Goal: Task Accomplishment & Management: Complete application form

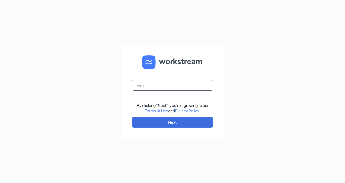
click at [156, 86] on input "text" at bounding box center [172, 85] width 81 height 11
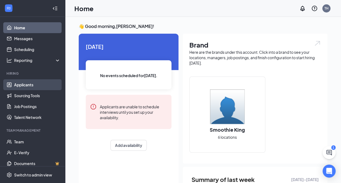
click at [25, 83] on link "Applicants" at bounding box center [37, 84] width 46 height 11
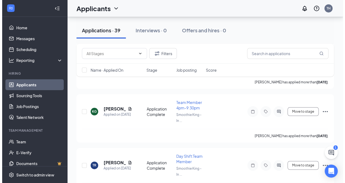
scroll to position [994, 0]
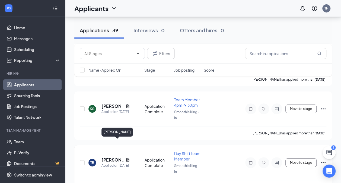
click at [112, 157] on h5 "[PERSON_NAME]" at bounding box center [112, 160] width 22 height 6
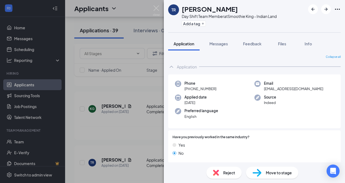
click at [282, 173] on span "Move to stage" at bounding box center [279, 172] width 26 height 6
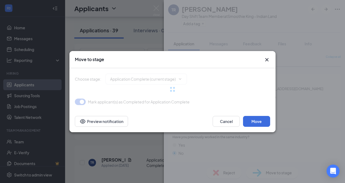
type input "Hiring Complete (final stage)"
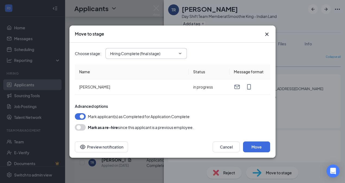
click at [157, 51] on input "Hiring Complete (final stage)" at bounding box center [143, 53] width 66 height 6
click at [267, 35] on icon "Cross" at bounding box center [266, 33] width 3 height 3
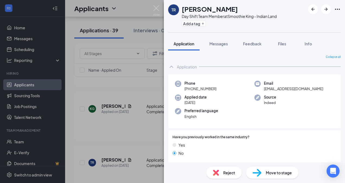
click at [37, 133] on div "TR Taylor Reilly Day Shift Team Member at Smoothie King - Indian Land Add a tag…" at bounding box center [172, 91] width 345 height 183
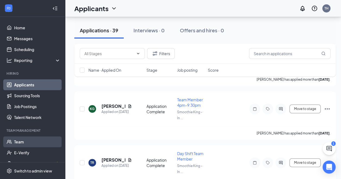
click at [21, 144] on link "Team" at bounding box center [37, 141] width 46 height 11
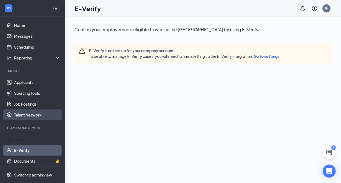
scroll to position [51, 0]
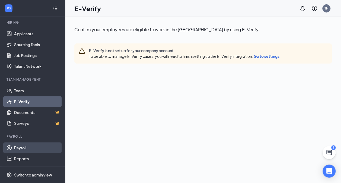
click at [28, 145] on link "Payroll" at bounding box center [37, 147] width 46 height 11
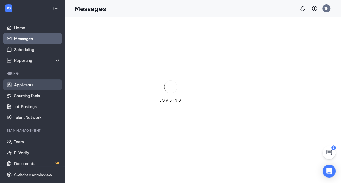
click at [33, 85] on link "Applicants" at bounding box center [37, 84] width 46 height 11
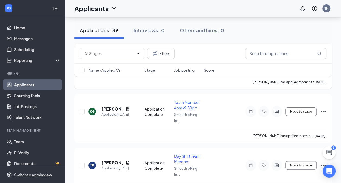
scroll to position [992, 0]
click at [298, 160] on button "Move to stage" at bounding box center [300, 164] width 31 height 9
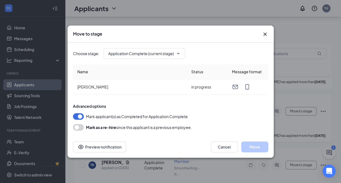
type input "Hiring Complete (final stage)"
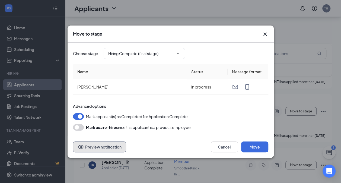
click at [119, 143] on button "Preview notification" at bounding box center [99, 146] width 53 height 11
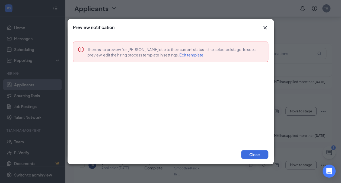
click at [264, 29] on icon "Cross" at bounding box center [265, 27] width 7 height 7
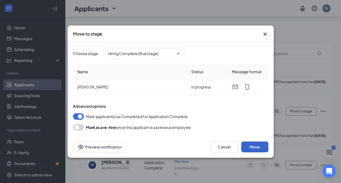
click at [253, 145] on button "Move" at bounding box center [254, 146] width 27 height 11
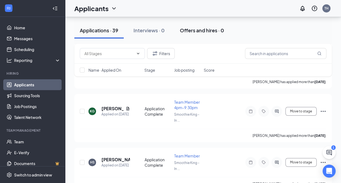
click at [204, 34] on button "Offers and hires · 0" at bounding box center [201, 30] width 55 height 16
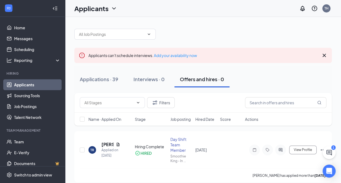
scroll to position [5, 0]
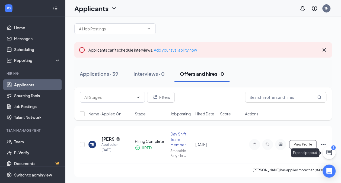
click at [326, 152] on icon "ChatActive" at bounding box center [328, 152] width 5 height 5
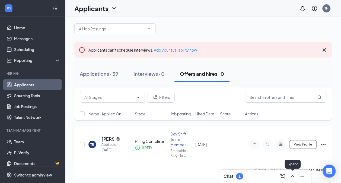
click at [292, 175] on icon "ChevronUp" at bounding box center [292, 176] width 7 height 7
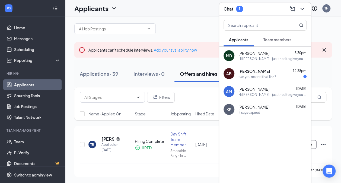
click at [275, 41] on span "Team members" at bounding box center [277, 39] width 28 height 5
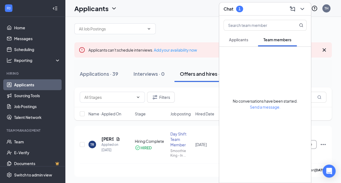
click at [242, 39] on span "Applicants" at bounding box center [238, 39] width 19 height 5
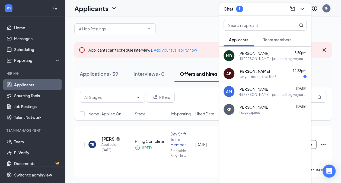
click at [273, 39] on span "Team members" at bounding box center [277, 39] width 28 height 5
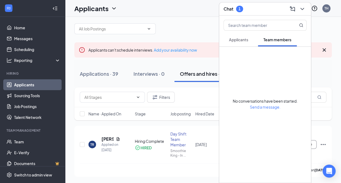
click at [239, 37] on span "Applicants" at bounding box center [238, 39] width 19 height 5
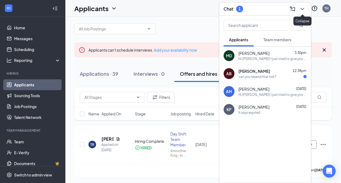
click at [304, 11] on icon "ChevronDown" at bounding box center [302, 9] width 7 height 7
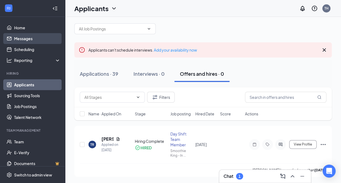
click at [27, 35] on link "Messages" at bounding box center [37, 38] width 46 height 11
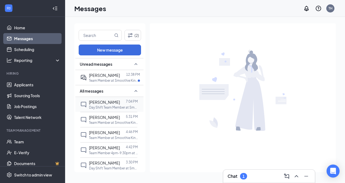
click at [104, 98] on div "Taylor Reilly 7:04 PM Day Shift Team Member at Smoothie King - Indian Land" at bounding box center [108, 104] width 57 height 15
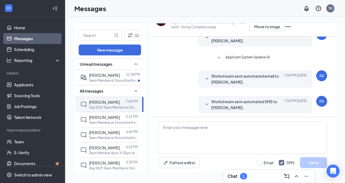
scroll to position [53, 0]
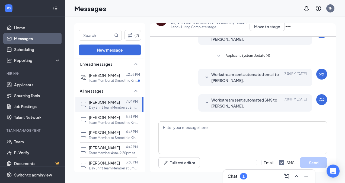
click at [199, 100] on div "Workstream sent automated SMS to Taylor Reilly. Today 7:04 PM Smoothie King is …" at bounding box center [255, 102] width 114 height 17
click at [204, 76] on icon "SmallChevronDown" at bounding box center [207, 77] width 7 height 7
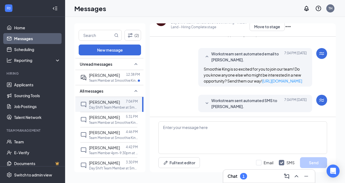
scroll to position [80, 0]
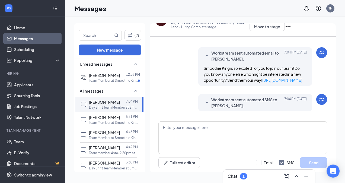
click at [205, 102] on icon "SmallChevronDown" at bounding box center [206, 102] width 3 height 2
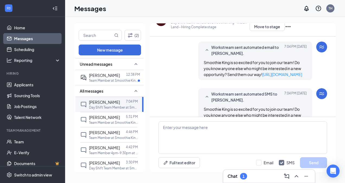
scroll to position [107, 0]
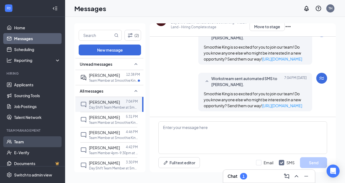
click at [25, 145] on link "Team" at bounding box center [37, 141] width 46 height 11
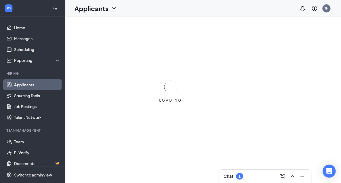
click at [229, 84] on div "LOADING" at bounding box center [170, 91] width 341 height 183
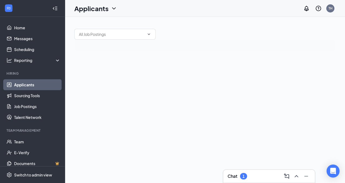
click at [229, 84] on div at bounding box center [205, 100] width 280 height 166
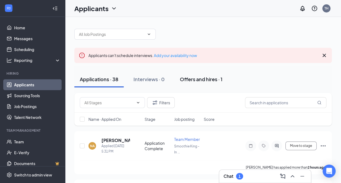
click at [208, 77] on div "Offers and hires · 1" at bounding box center [201, 79] width 43 height 7
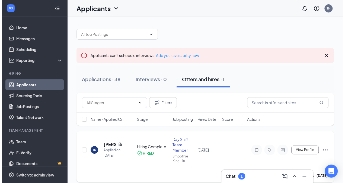
scroll to position [5, 0]
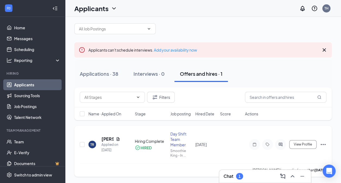
click at [323, 144] on icon "Ellipses" at bounding box center [322, 144] width 5 height 1
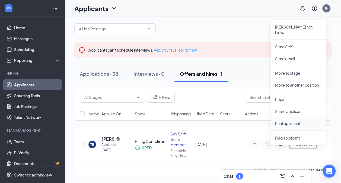
click at [297, 120] on p "Print applicant" at bounding box center [298, 122] width 47 height 5
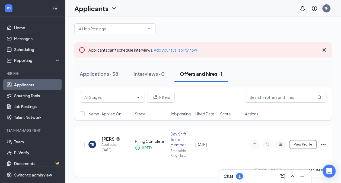
click at [326, 143] on icon "Ellipses" at bounding box center [323, 144] width 7 height 7
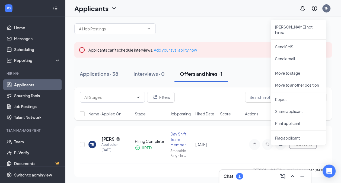
click at [242, 123] on div "Filters Name · Applied On Stage Job posting Hired Date Score Actions" at bounding box center [202, 106] width 257 height 38
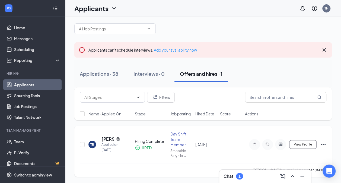
click at [280, 143] on icon "ActiveChat" at bounding box center [280, 144] width 7 height 4
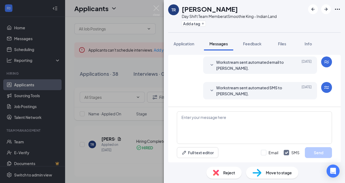
scroll to position [26, 0]
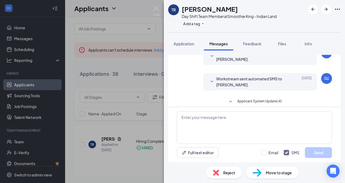
click at [163, 10] on div "TR Taylor Reilly Day Shift Team Member at Smoothie King - Indian Land Add a tag…" at bounding box center [172, 91] width 345 height 183
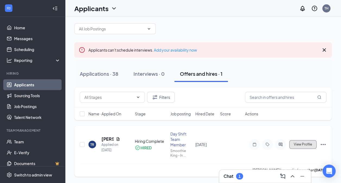
click at [302, 143] on span "View Profile" at bounding box center [303, 144] width 18 height 4
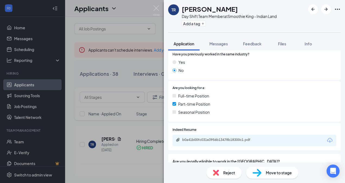
scroll to position [85, 0]
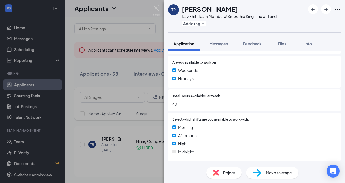
click at [260, 176] on img at bounding box center [256, 173] width 9 height 8
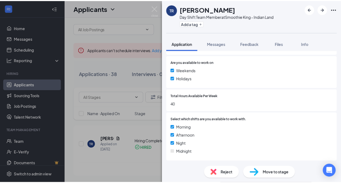
scroll to position [393, 0]
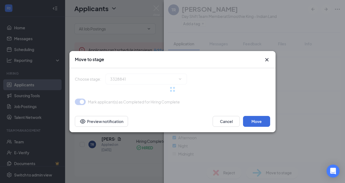
type input "Hiring Complete (current stage)"
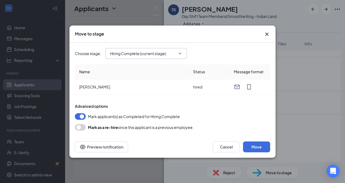
click at [157, 53] on input "Hiring Complete (current stage)" at bounding box center [143, 53] width 66 height 6
click at [218, 105] on div "Advanced options" at bounding box center [172, 105] width 195 height 5
click at [267, 35] on icon "Cross" at bounding box center [266, 34] width 7 height 7
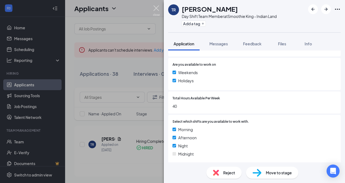
click at [153, 12] on img at bounding box center [156, 10] width 7 height 11
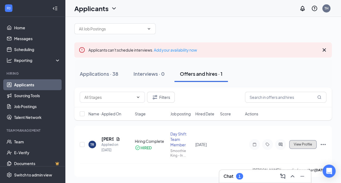
scroll to position [51, 0]
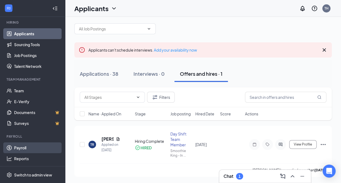
click at [21, 146] on link "Payroll" at bounding box center [37, 147] width 46 height 11
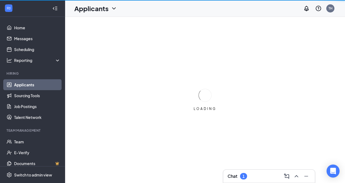
scroll to position [51, 0]
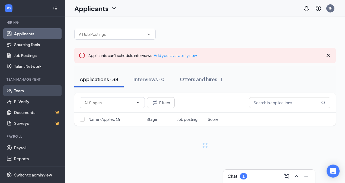
click at [18, 93] on link "Team" at bounding box center [37, 90] width 46 height 11
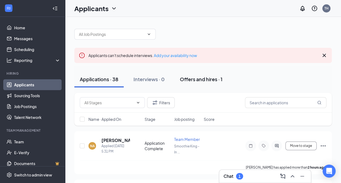
click at [201, 84] on button "Offers and hires · 1" at bounding box center [200, 79] width 53 height 16
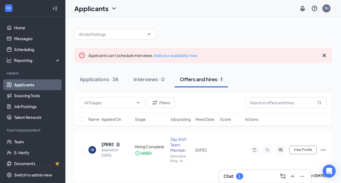
scroll to position [5, 0]
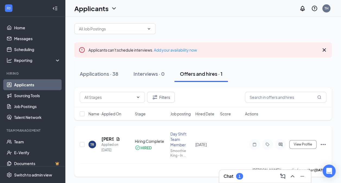
click at [324, 141] on icon "Ellipses" at bounding box center [323, 144] width 7 height 7
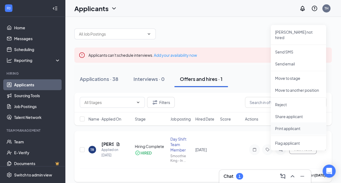
scroll to position [0, 0]
click at [243, 59] on div "Applicants can't schedule interviews. Add your availability now" at bounding box center [202, 55] width 257 height 15
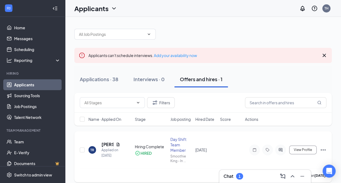
scroll to position [5, 0]
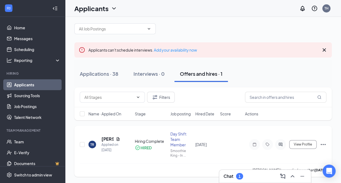
click at [323, 143] on icon "Ellipses" at bounding box center [323, 144] width 7 height 7
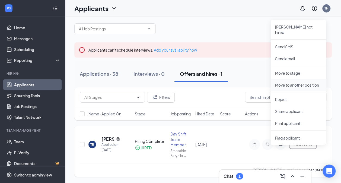
click at [301, 79] on li "Move to another position" at bounding box center [297, 85] width 55 height 12
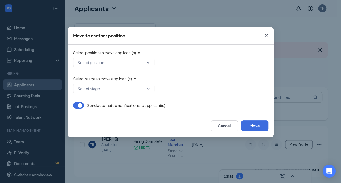
click at [267, 38] on icon "Cross" at bounding box center [266, 36] width 7 height 7
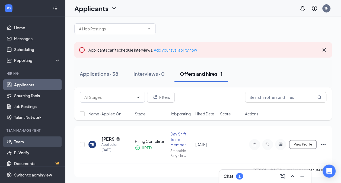
click at [21, 138] on link "Team" at bounding box center [37, 141] width 46 height 11
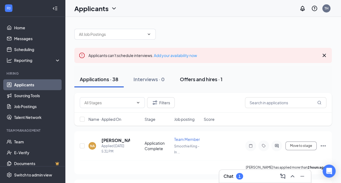
click at [198, 81] on div "Offers and hires · 1" at bounding box center [201, 79] width 43 height 7
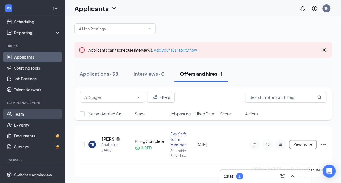
scroll to position [28, 0]
click at [22, 113] on link "Team" at bounding box center [37, 113] width 46 height 11
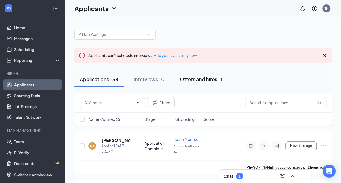
click at [206, 78] on div "Offers and hires · 1" at bounding box center [201, 79] width 43 height 7
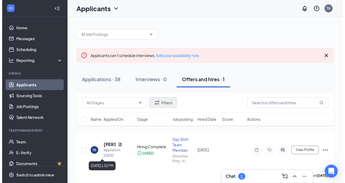
scroll to position [5, 0]
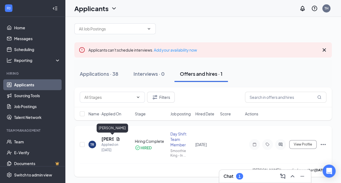
click at [109, 137] on h5 "[PERSON_NAME]" at bounding box center [107, 139] width 12 height 6
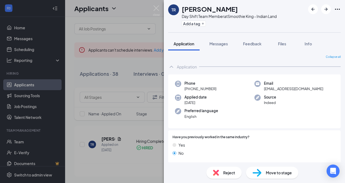
click at [282, 173] on span "Move to stage" at bounding box center [279, 172] width 26 height 6
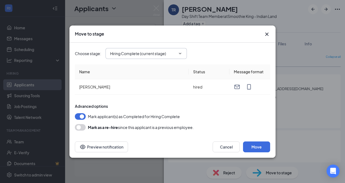
click at [164, 51] on input "Hiring Complete (current stage)" at bounding box center [143, 53] width 66 height 6
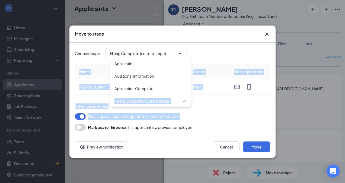
drag, startPoint x: 153, startPoint y: 87, endPoint x: 279, endPoint y: 111, distance: 128.1
click at [279, 111] on div "Move to stage Choose stage : Hiring Complete (current stage) Application Additi…" at bounding box center [172, 91] width 345 height 183
drag, startPoint x: 279, startPoint y: 111, endPoint x: 237, endPoint y: 110, distance: 41.7
click at [237, 110] on div "Advanced options Mark applicant(s) as Completed for Hiring Complete Mark as a r…" at bounding box center [172, 116] width 195 height 27
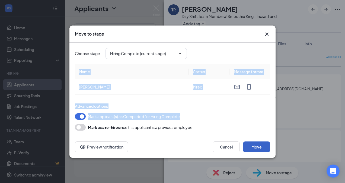
click at [256, 144] on button "Move" at bounding box center [256, 146] width 27 height 11
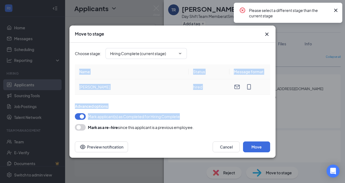
click at [263, 94] on td at bounding box center [249, 86] width 41 height 15
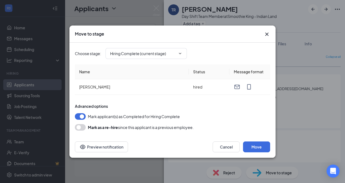
click at [78, 127] on button "button" at bounding box center [80, 127] width 11 height 7
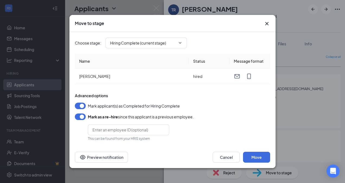
click at [79, 115] on button "button" at bounding box center [80, 116] width 11 height 7
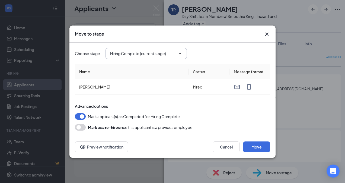
click at [145, 56] on input "Hiring Complete (current stage)" at bounding box center [143, 53] width 66 height 6
click at [146, 86] on div "Application Complete" at bounding box center [133, 88] width 39 height 6
type input "Application Complete"
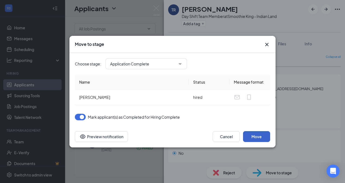
click at [259, 135] on button "Move" at bounding box center [256, 136] width 27 height 11
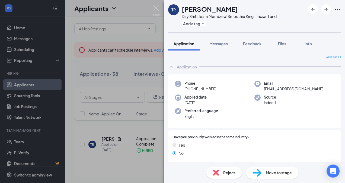
click at [265, 170] on div "Move to stage" at bounding box center [272, 172] width 52 height 12
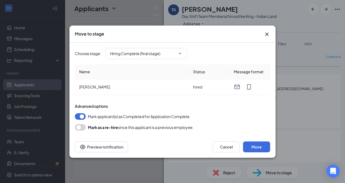
click at [261, 33] on div "Move to stage" at bounding box center [172, 34] width 195 height 6
click at [263, 33] on div "Move to stage" at bounding box center [172, 34] width 195 height 6
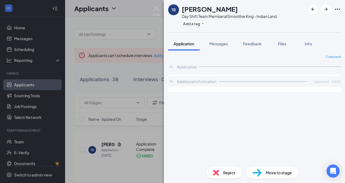
click at [110, 68] on div "[PERSON_NAME] Day Shift Team Member at Smoothie King - Indian Land Add a tag Ap…" at bounding box center [172, 91] width 345 height 183
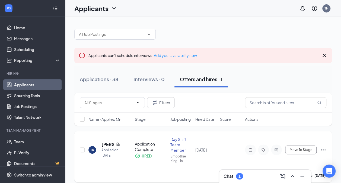
scroll to position [5, 0]
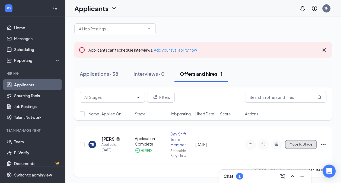
click at [304, 143] on span "Move To Stage" at bounding box center [300, 144] width 22 height 4
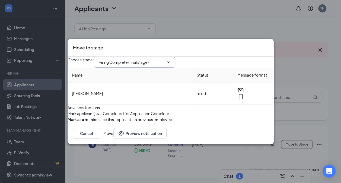
click at [152, 59] on input "Hiring Complete (final stage)" at bounding box center [131, 62] width 66 height 6
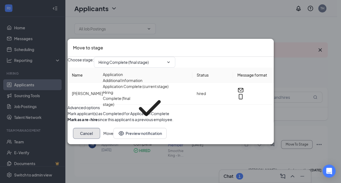
click at [100, 138] on button "Cancel" at bounding box center [86, 133] width 27 height 11
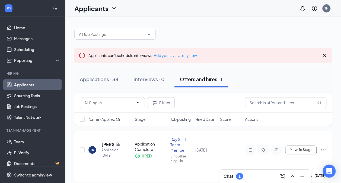
scroll to position [5, 0]
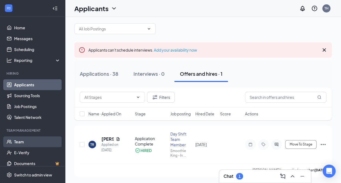
click at [27, 143] on link "Team" at bounding box center [37, 141] width 46 height 11
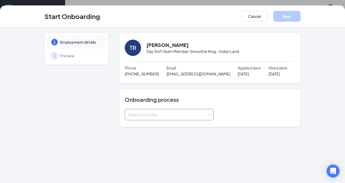
click at [153, 113] on div "Select a process" at bounding box center [167, 114] width 79 height 5
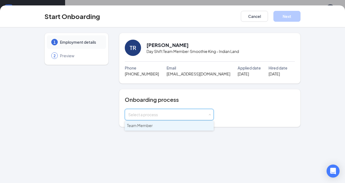
click at [155, 125] on li "Team Member" at bounding box center [169, 126] width 89 height 10
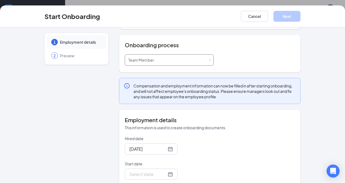
scroll to position [88, 0]
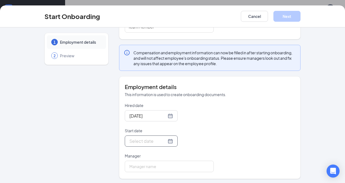
click at [138, 143] on div at bounding box center [151, 140] width 53 height 11
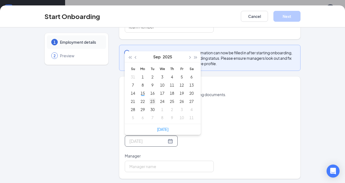
type input "Sep 23, 2025"
click at [150, 102] on div "23" at bounding box center [152, 101] width 7 height 7
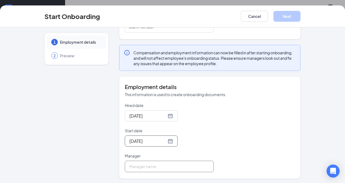
click at [146, 164] on input "Manager" at bounding box center [169, 165] width 89 height 11
click at [230, 160] on div "Hired date Sep 15, 2025 Start date Sep 23, 2025 Sep 2025 Su Mo Tu We Th Fr Sa 3…" at bounding box center [210, 136] width 170 height 69
click at [167, 165] on input "Tatum HOward" at bounding box center [169, 165] width 89 height 11
type input "[PERSON_NAME]"
click at [260, 169] on div "Hired date Sep 15, 2025 Start date Sep 23, 2025 Sep 2025 Su Mo Tu We Th Fr Sa 3…" at bounding box center [210, 136] width 170 height 69
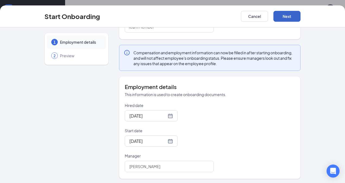
click at [287, 18] on button "Next" at bounding box center [286, 16] width 27 height 11
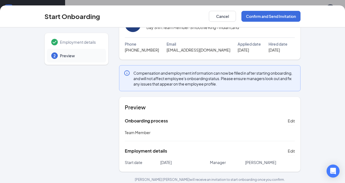
scroll to position [24, 0]
click at [289, 118] on span "Edit" at bounding box center [291, 120] width 7 height 5
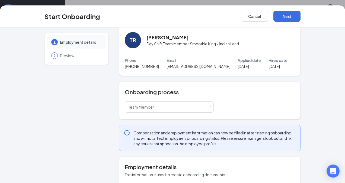
scroll to position [88, 0]
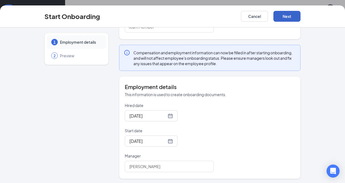
click at [286, 15] on button "Next" at bounding box center [286, 16] width 27 height 11
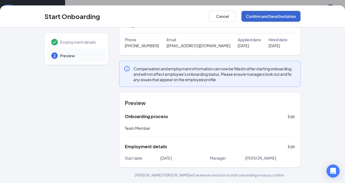
scroll to position [27, 0]
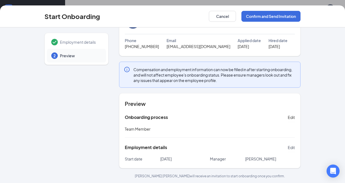
click at [288, 143] on button "Edit" at bounding box center [291, 147] width 7 height 9
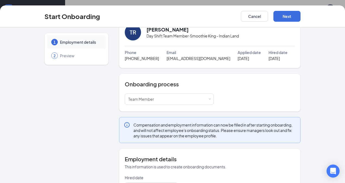
scroll to position [12, 0]
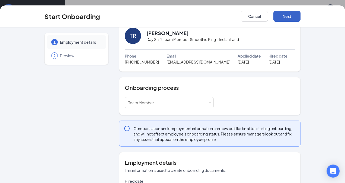
click at [289, 15] on button "Next" at bounding box center [286, 16] width 27 height 11
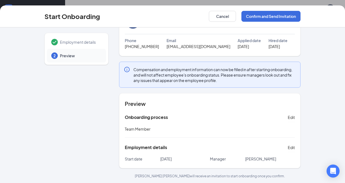
scroll to position [0, 0]
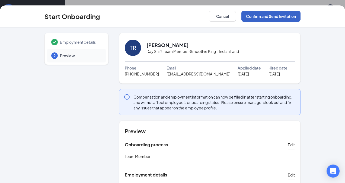
click at [273, 16] on button "Confirm and Send Invitation" at bounding box center [270, 16] width 59 height 11
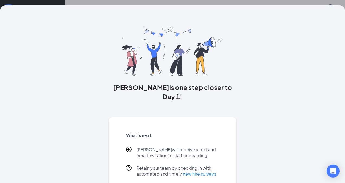
click at [229, 88] on h3 "Taylor is one step closer to Day 1!" at bounding box center [172, 91] width 127 height 18
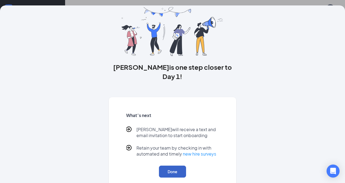
click at [170, 165] on button "Done" at bounding box center [172, 171] width 27 height 12
